Goal: Transaction & Acquisition: Obtain resource

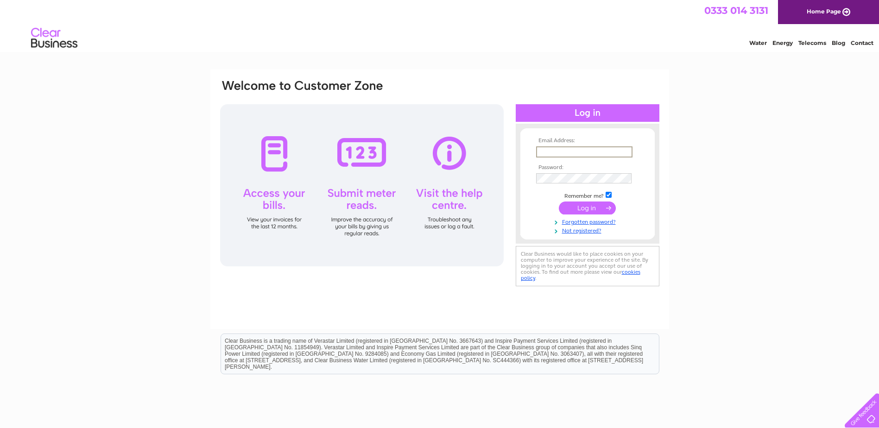
click at [560, 150] on input "text" at bounding box center [584, 151] width 96 height 11
paste input "[PERSON_NAME][EMAIL_ADDRESS][PERSON_NAME][DOMAIN_NAME]"
type input "[PERSON_NAME][EMAIL_ADDRESS][PERSON_NAME][DOMAIN_NAME]"
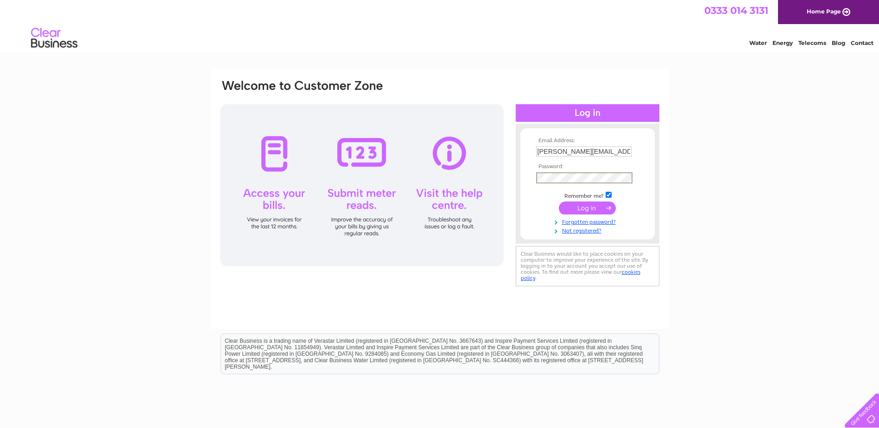
click at [604, 209] on input "submit" at bounding box center [587, 208] width 57 height 13
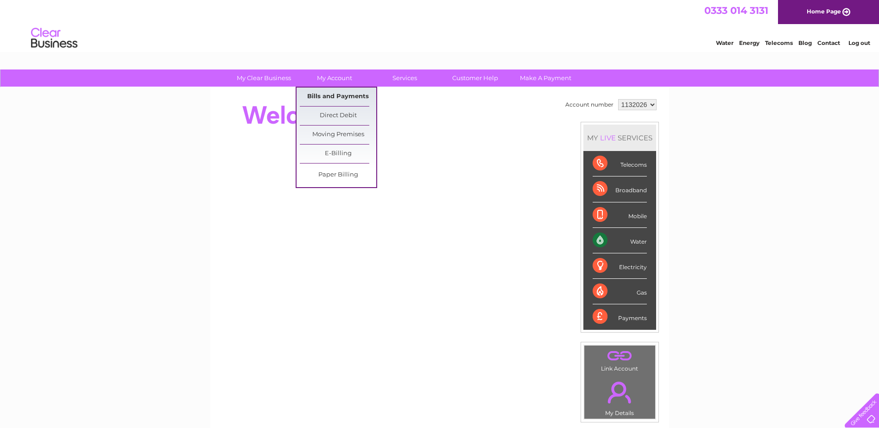
click at [351, 98] on link "Bills and Payments" at bounding box center [338, 97] width 76 height 19
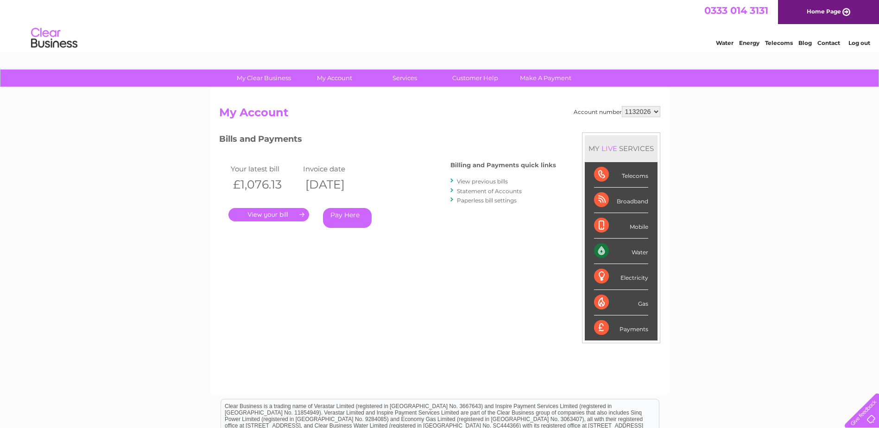
click at [264, 214] on link "." at bounding box center [269, 214] width 81 height 13
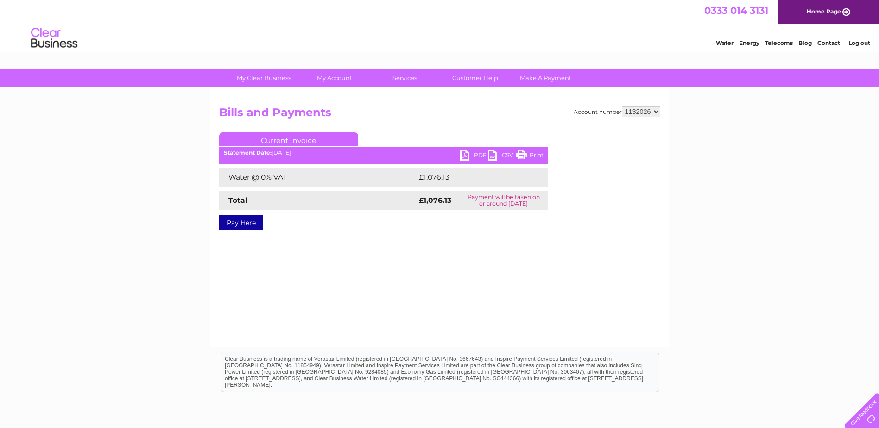
click at [467, 151] on link "PDF" at bounding box center [474, 156] width 28 height 13
click at [860, 43] on link "Log out" at bounding box center [860, 42] width 22 height 7
